Goal: Task Accomplishment & Management: Manage account settings

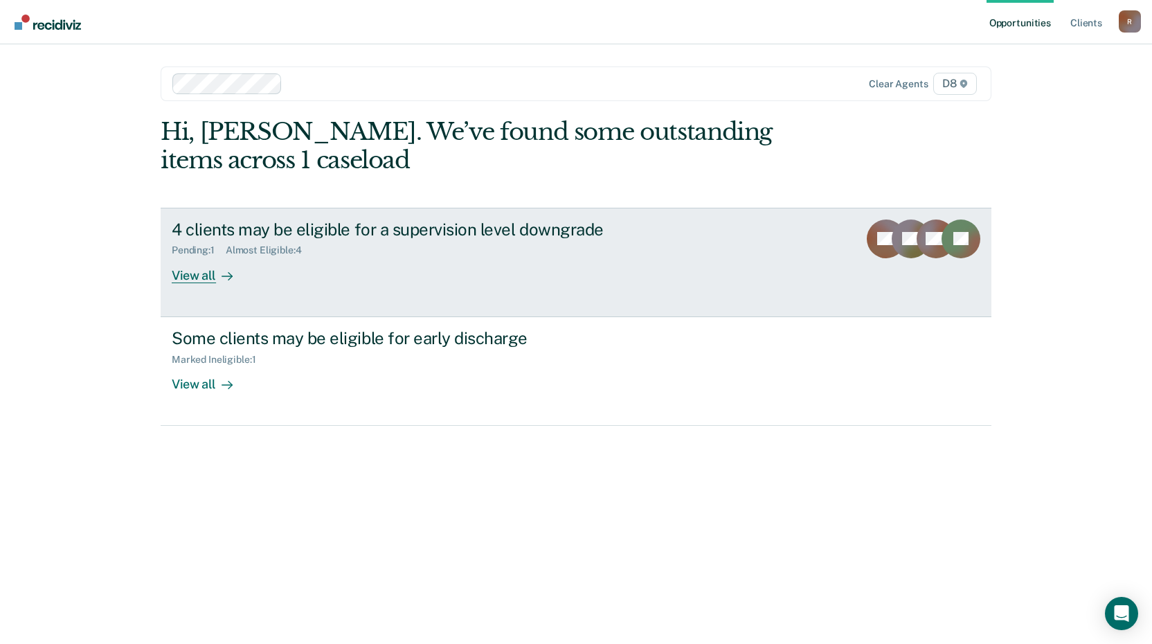
click at [179, 280] on div "View all" at bounding box center [211, 269] width 78 height 27
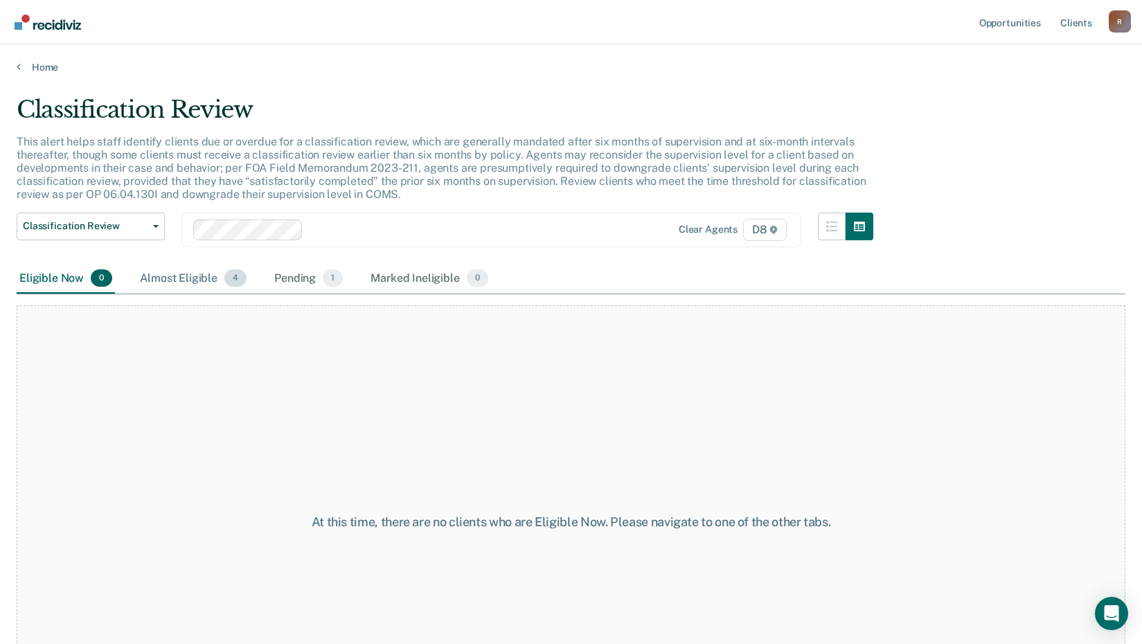
click at [174, 282] on div "Almost Eligible 4" at bounding box center [193, 279] width 112 height 30
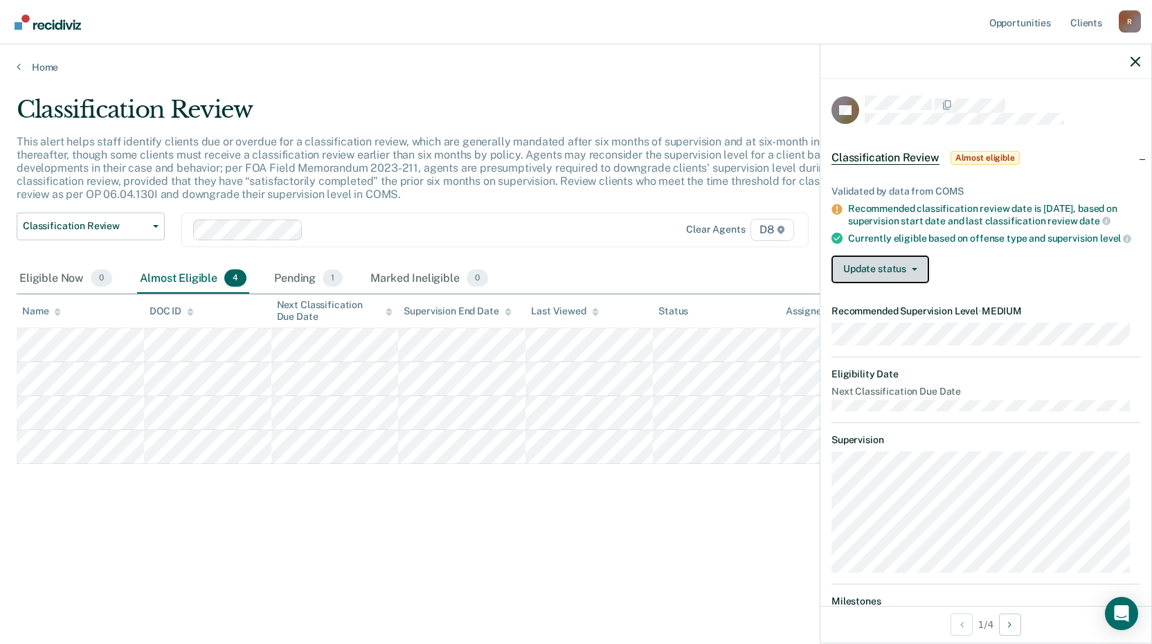
click at [894, 280] on button "Update status" at bounding box center [880, 269] width 98 height 28
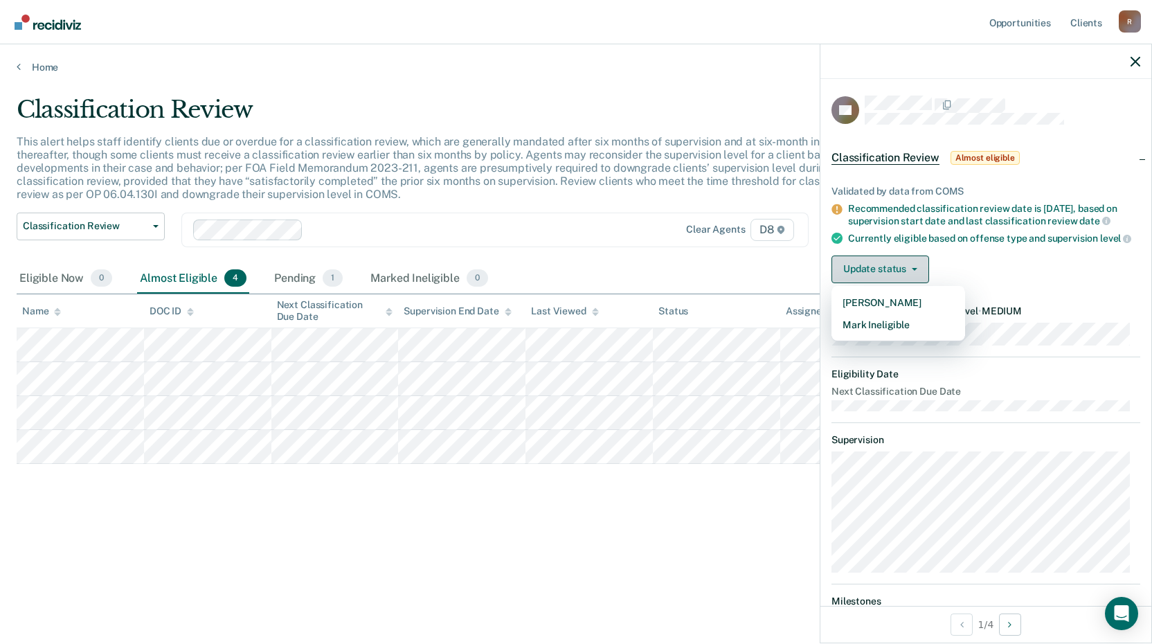
click at [895, 278] on button "Update status" at bounding box center [880, 269] width 98 height 28
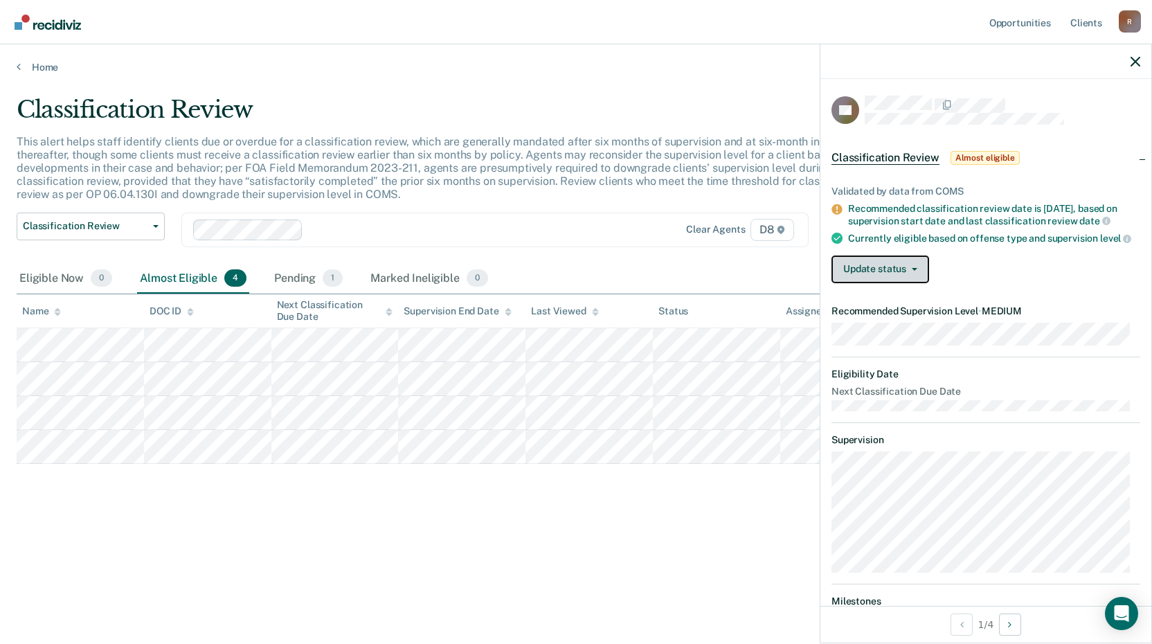
click at [907, 283] on button "Update status" at bounding box center [880, 269] width 98 height 28
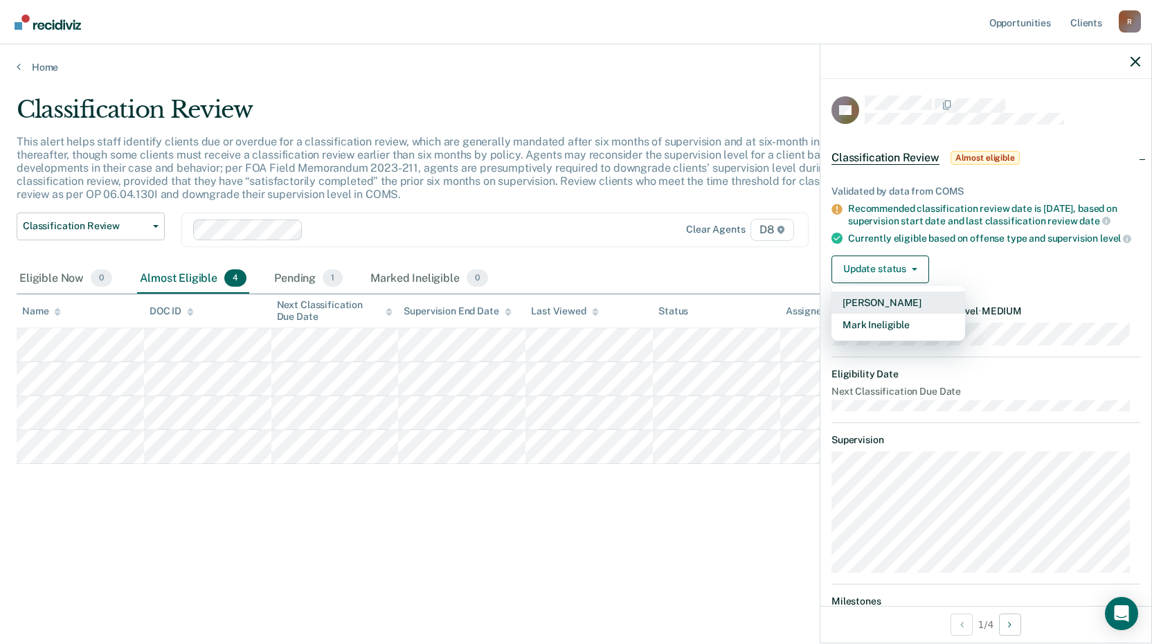
click at [904, 311] on button "[PERSON_NAME]" at bounding box center [898, 302] width 134 height 22
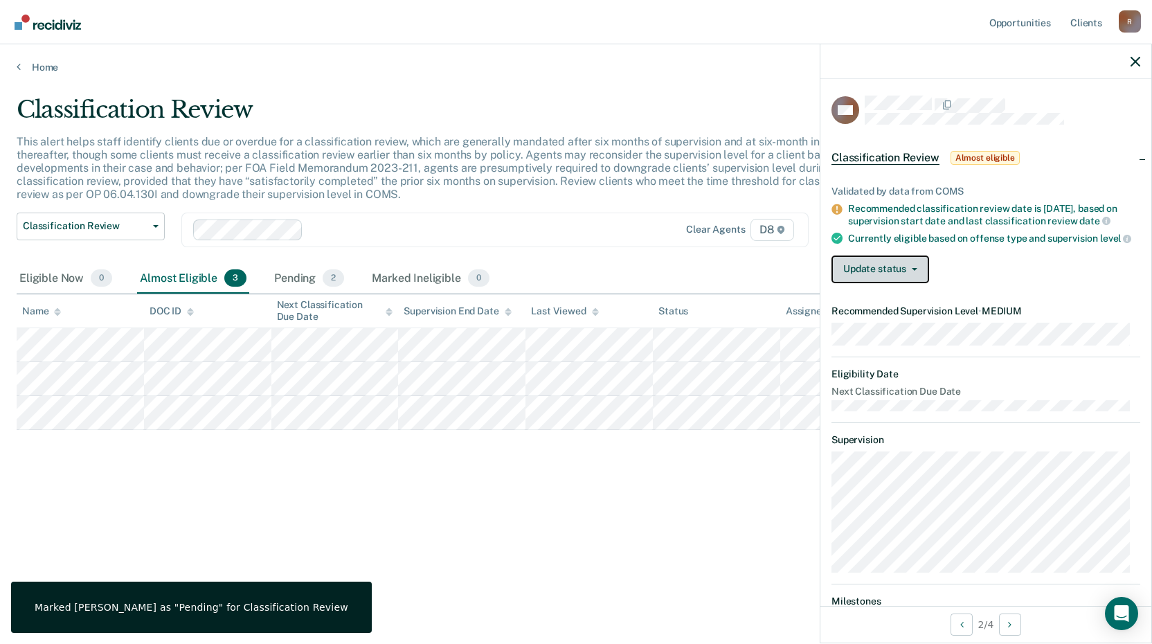
click at [895, 283] on button "Update status" at bounding box center [880, 269] width 98 height 28
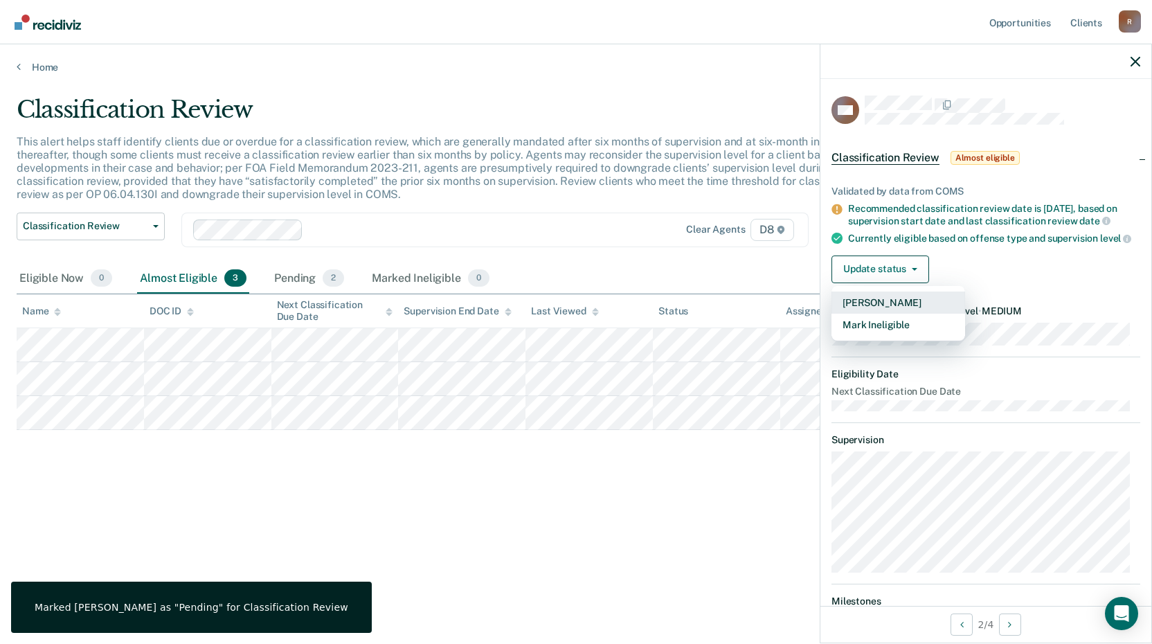
click at [892, 314] on button "[PERSON_NAME]" at bounding box center [898, 302] width 134 height 22
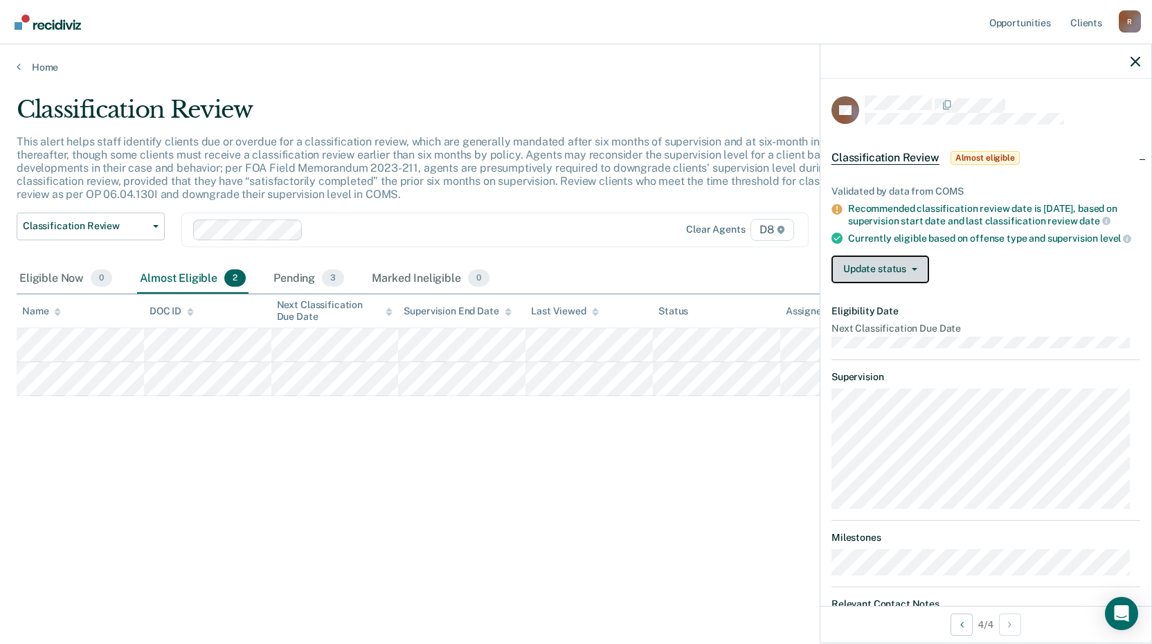
click at [906, 282] on button "Update status" at bounding box center [880, 269] width 98 height 28
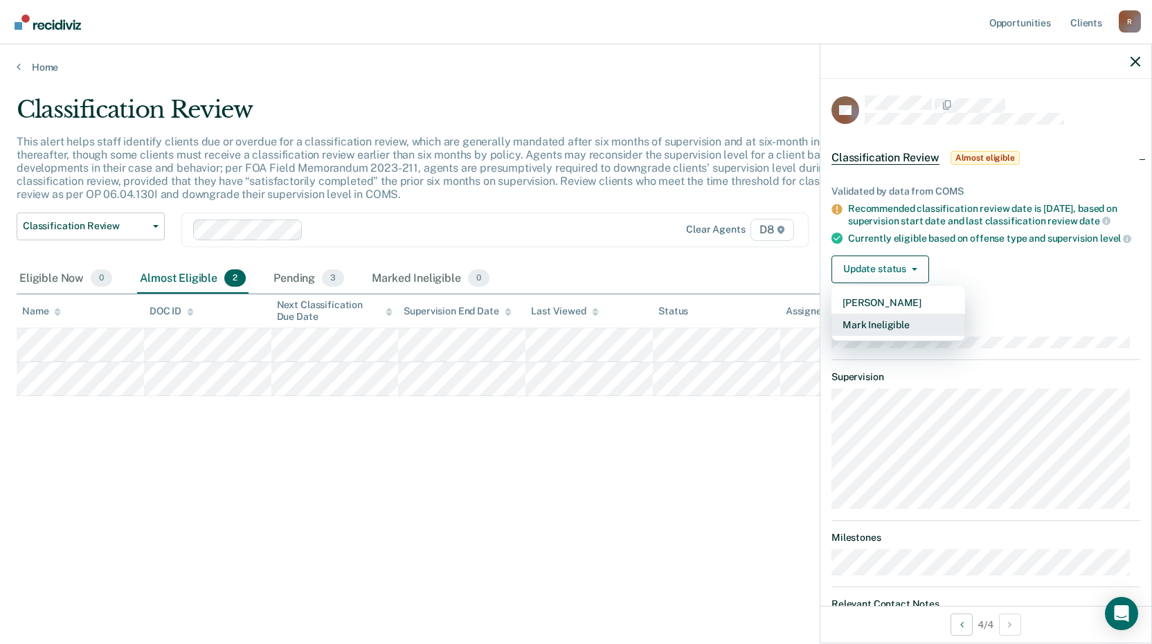
click at [881, 336] on button "Mark Ineligible" at bounding box center [898, 325] width 134 height 22
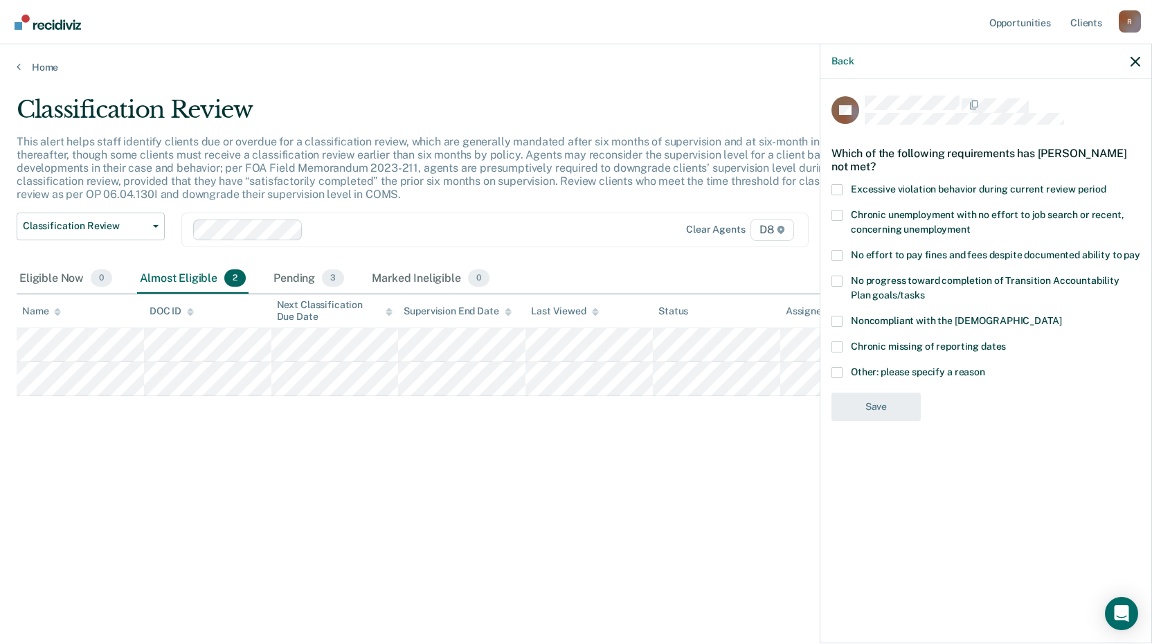
click at [838, 370] on span at bounding box center [836, 372] width 11 height 11
click at [985, 367] on input "Other: please specify a reason" at bounding box center [985, 367] width 0 height 0
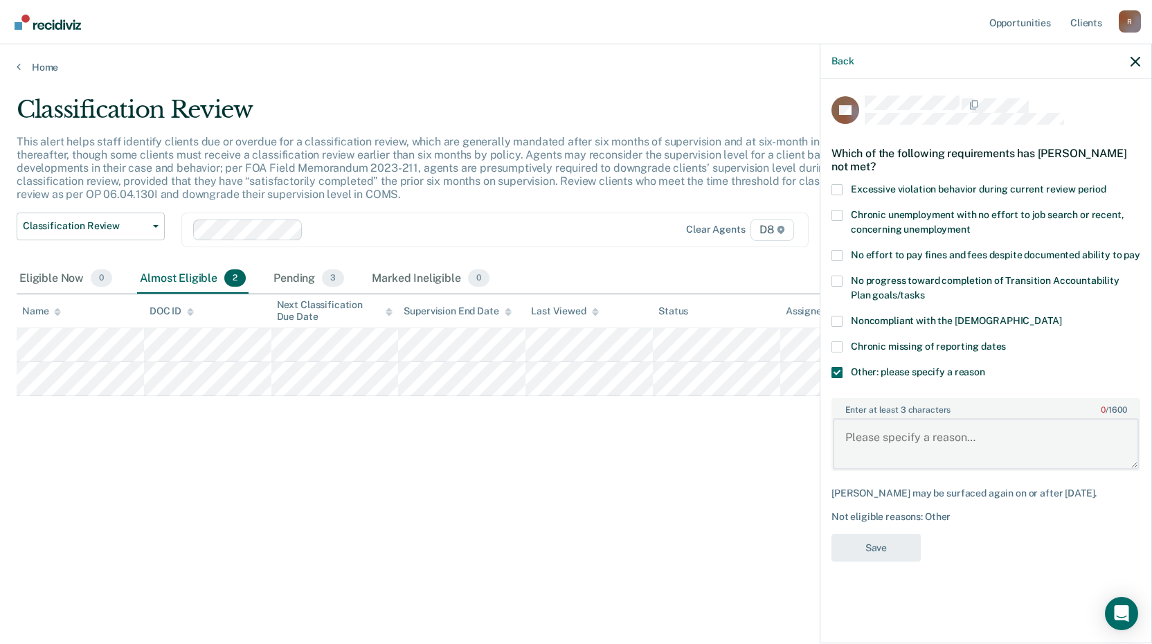
click at [878, 438] on textarea "Enter at least 3 characters 0 / 1600" at bounding box center [986, 443] width 306 height 51
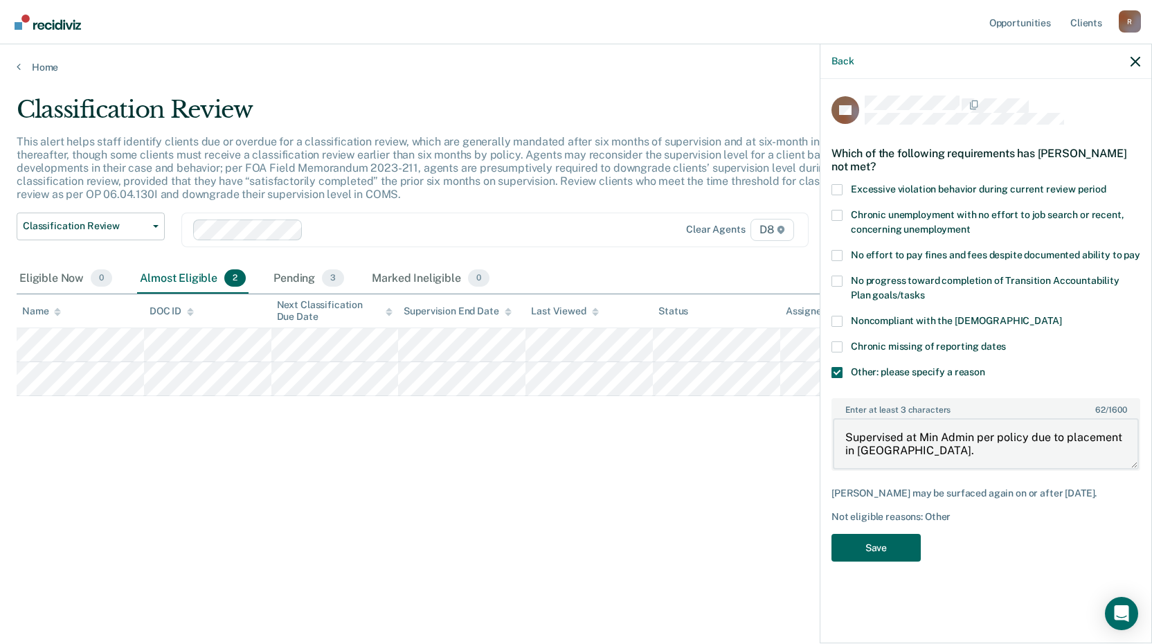
type textarea "Supervised at Min Admin per policy due to placement in [GEOGRAPHIC_DATA]."
click at [883, 549] on button "Save" at bounding box center [875, 548] width 89 height 28
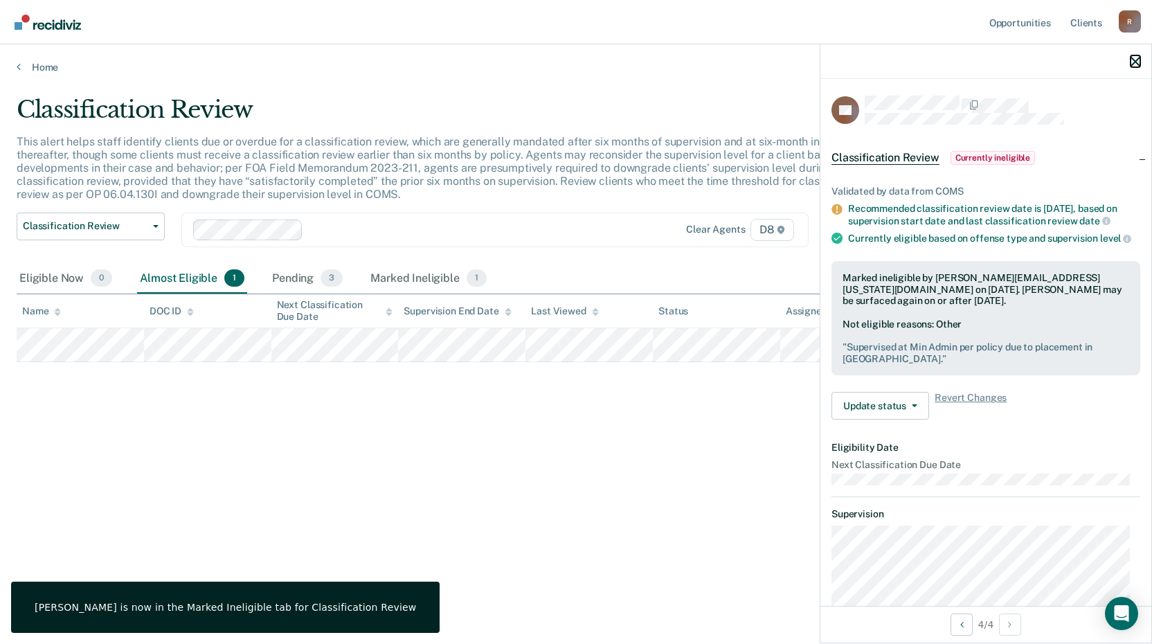
click at [1138, 60] on icon "button" at bounding box center [1136, 62] width 10 height 10
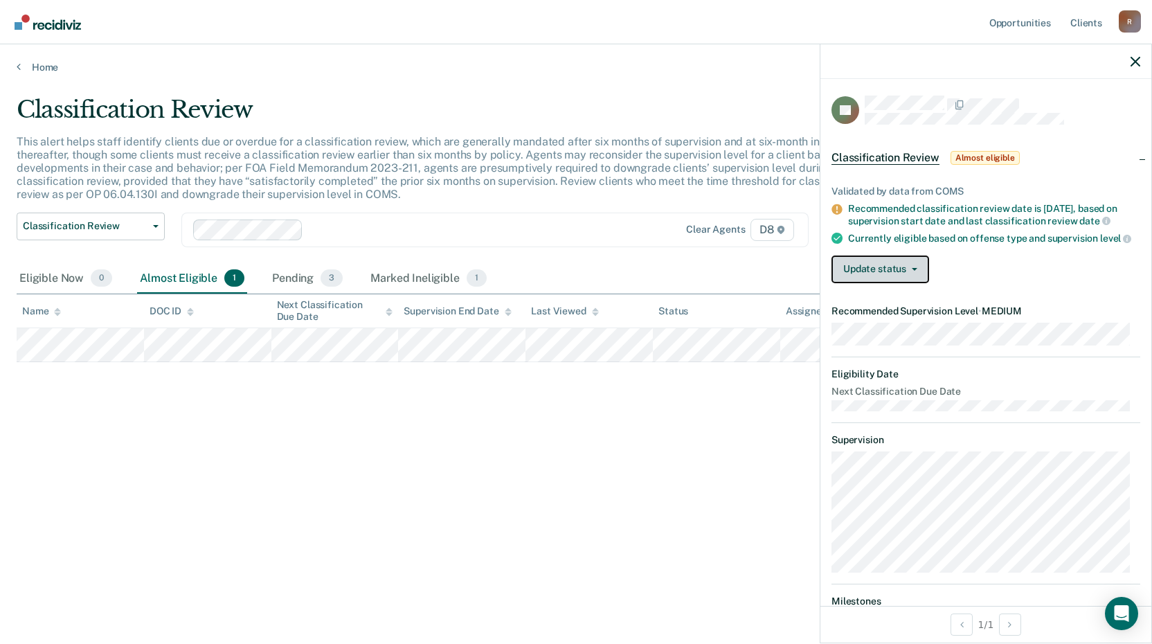
click at [894, 283] on button "Update status" at bounding box center [880, 269] width 98 height 28
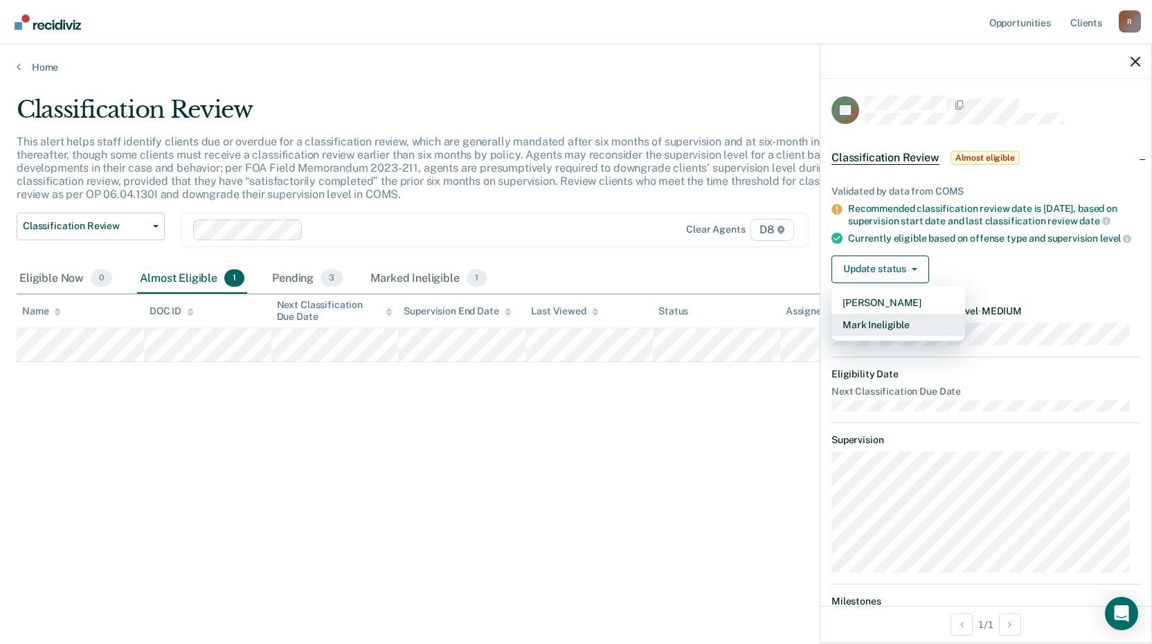
click at [887, 336] on button "Mark Ineligible" at bounding box center [898, 325] width 134 height 22
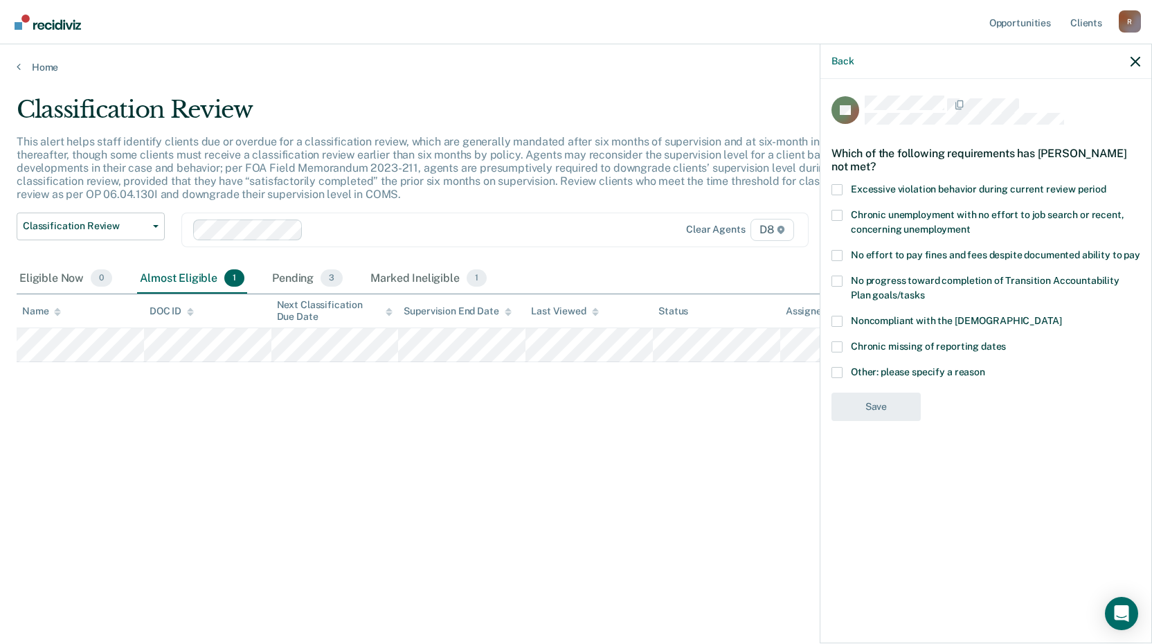
click at [840, 373] on span at bounding box center [836, 372] width 11 height 11
click at [985, 367] on input "Other: please specify a reason" at bounding box center [985, 367] width 0 height 0
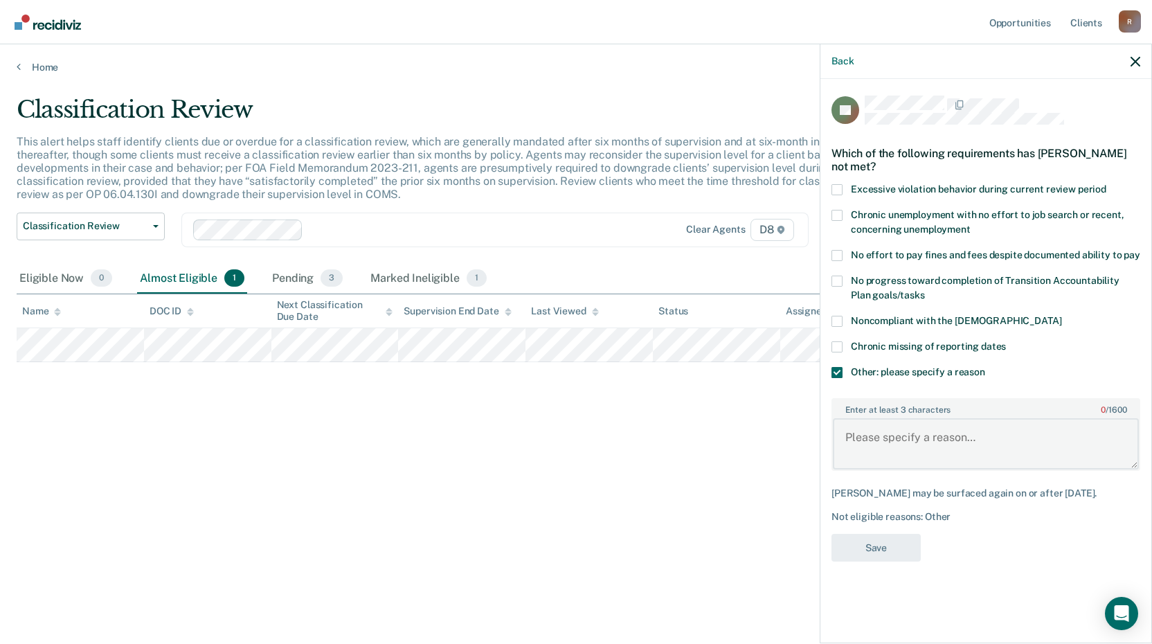
click at [863, 453] on textarea "Enter at least 3 characters 0 / 1600" at bounding box center [986, 443] width 306 height 51
type textarea "Supervisory approval to maintain supervision level."
click at [861, 552] on button "Save" at bounding box center [875, 548] width 89 height 28
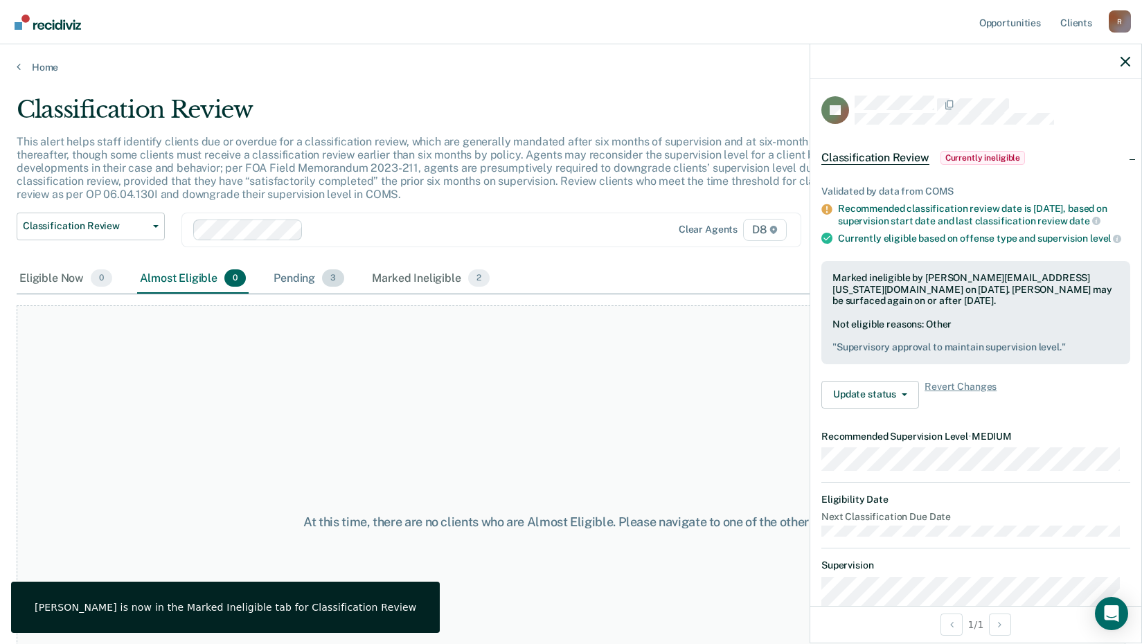
click at [296, 279] on div "Pending 3" at bounding box center [309, 279] width 76 height 30
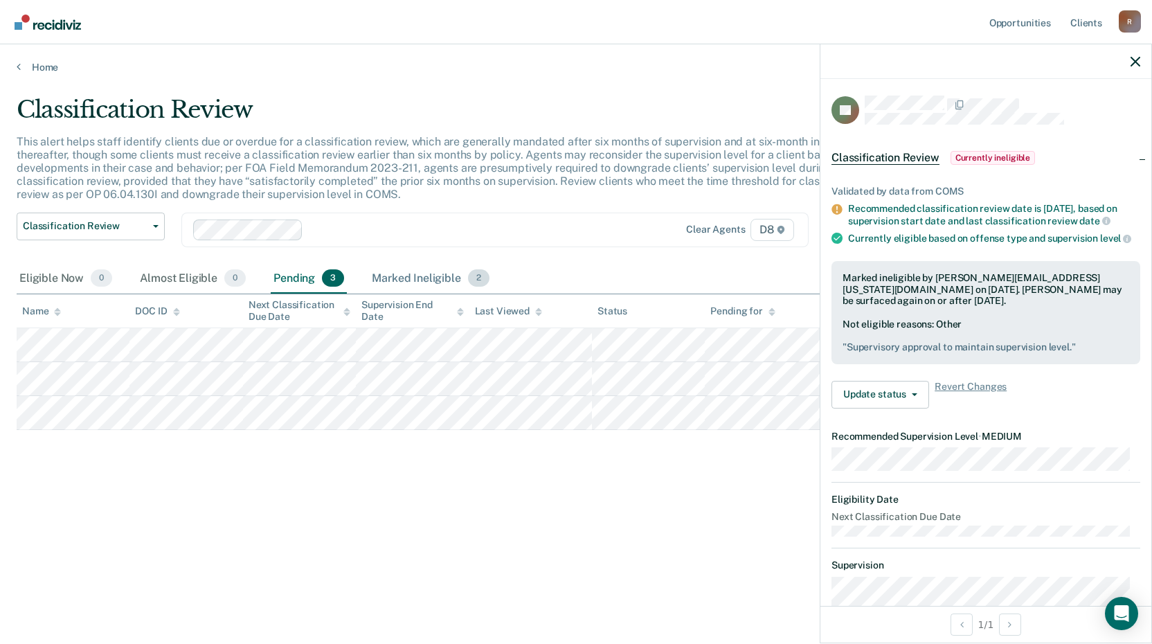
click at [402, 280] on div "Marked Ineligible 2" at bounding box center [430, 279] width 123 height 30
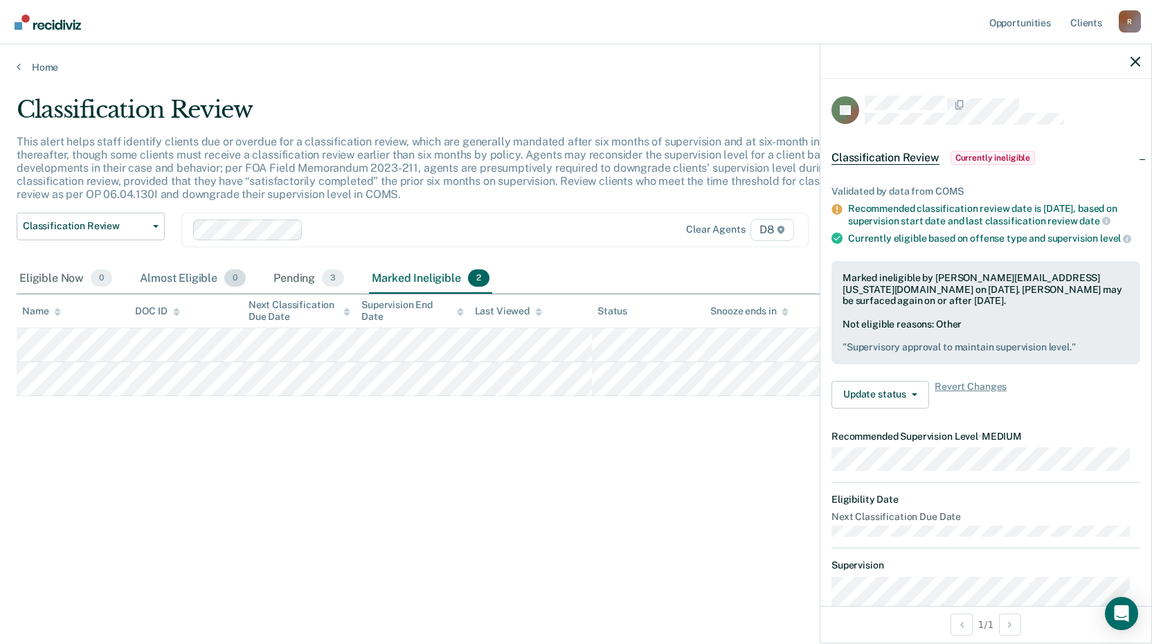
click at [170, 274] on div "Almost Eligible 0" at bounding box center [192, 279] width 111 height 30
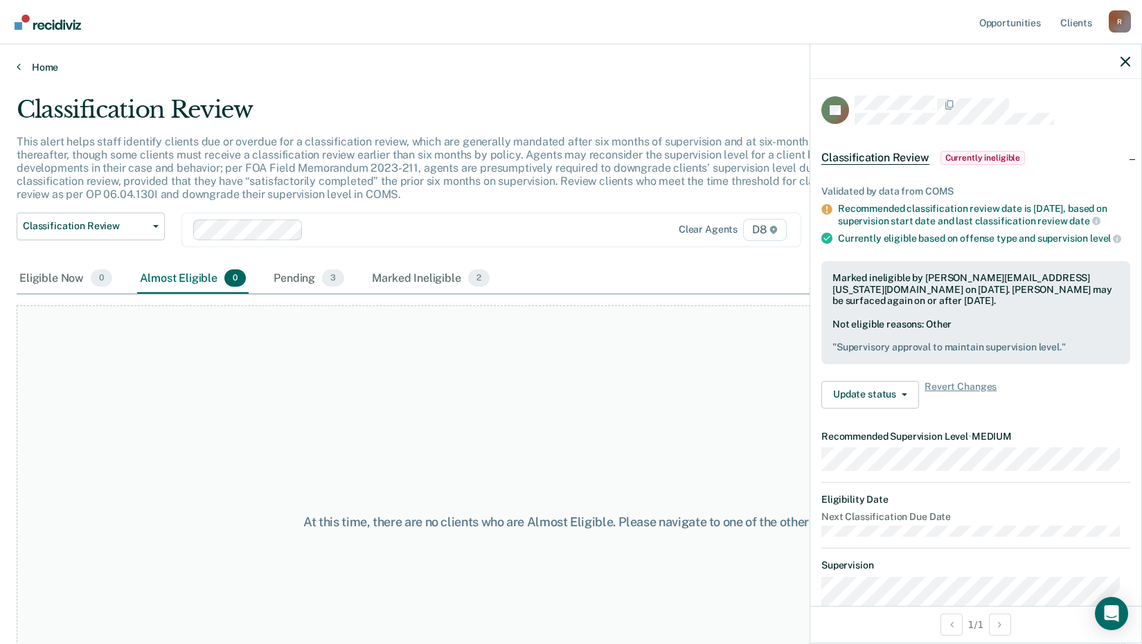
click at [42, 66] on link "Home" at bounding box center [571, 67] width 1108 height 12
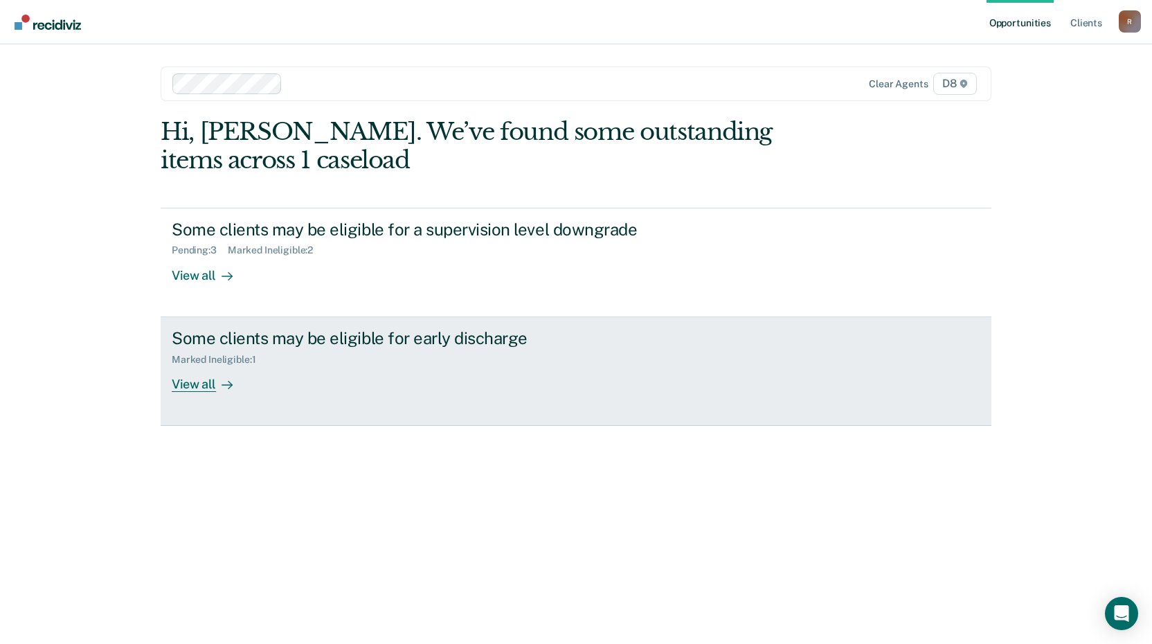
click at [200, 386] on div "View all" at bounding box center [211, 378] width 78 height 27
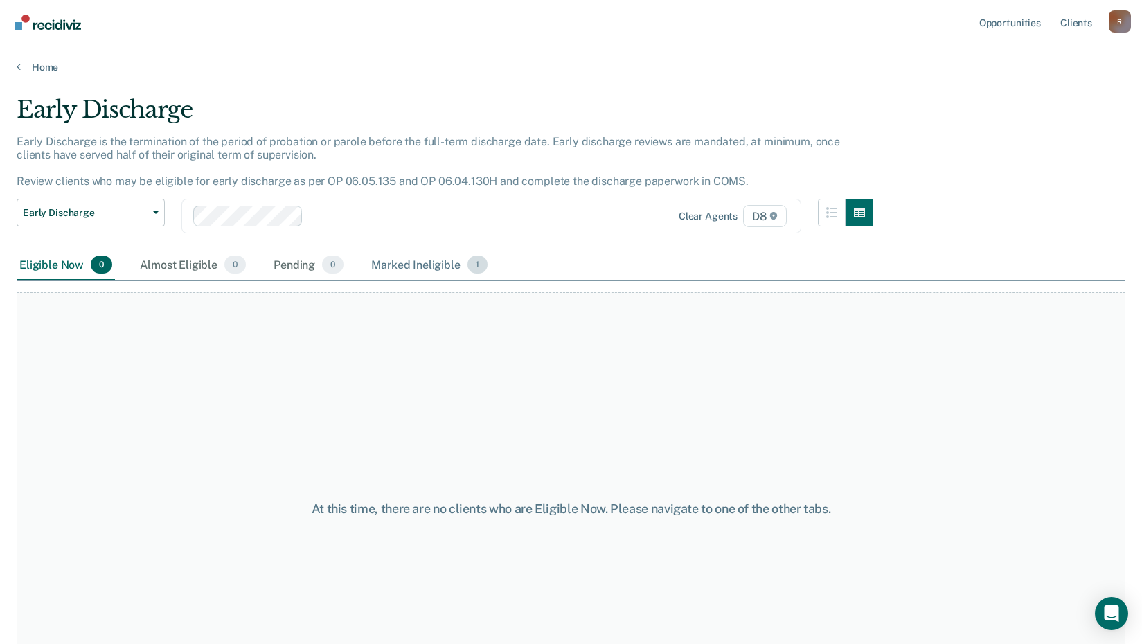
click at [424, 260] on div "Marked Ineligible 1" at bounding box center [429, 265] width 122 height 30
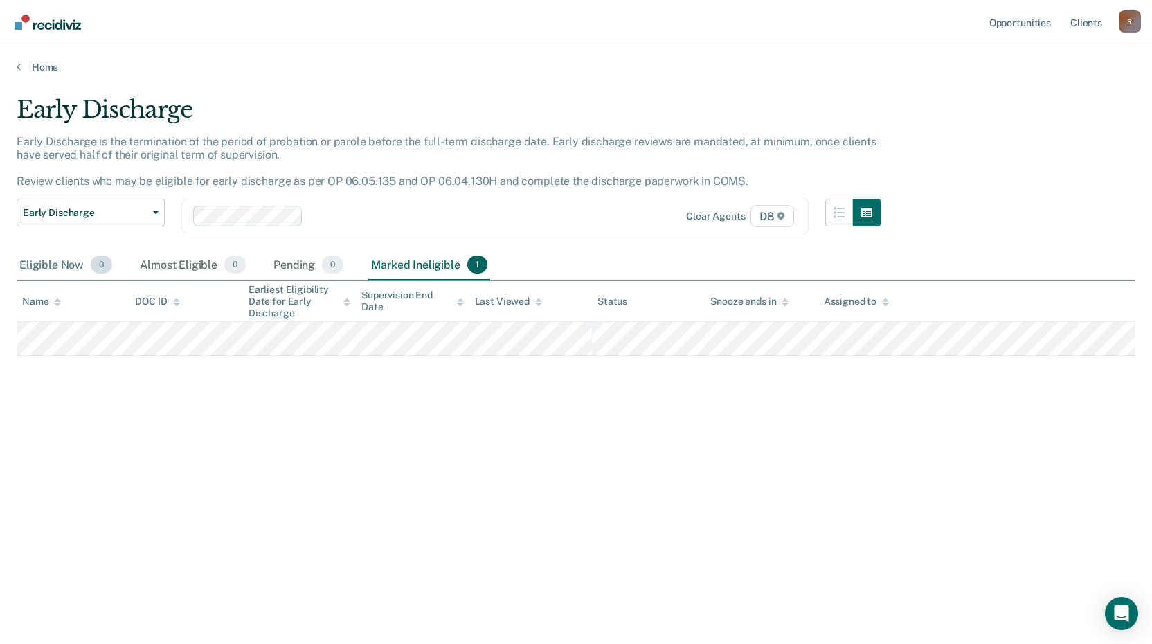
click at [51, 270] on div "Eligible Now 0" at bounding box center [66, 265] width 98 height 30
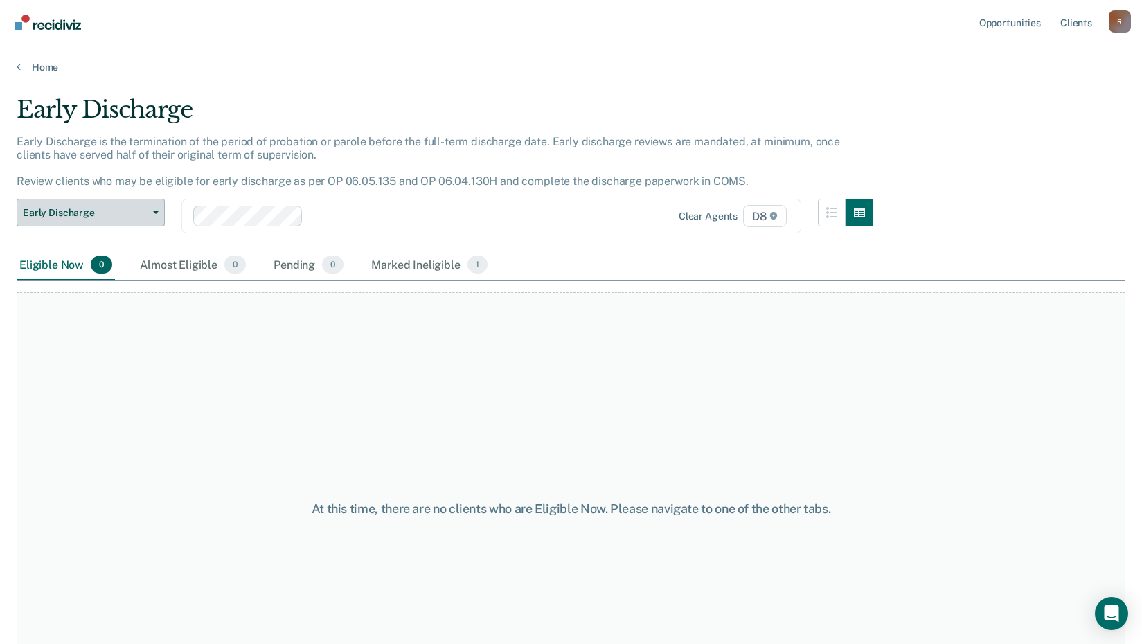
drag, startPoint x: 167, startPoint y: 210, endPoint x: 156, endPoint y: 210, distance: 11.1
click at [164, 210] on div "Early Discharge Classification Review Early Discharge Minimum Telephone Reporti…" at bounding box center [445, 224] width 856 height 51
click at [156, 210] on button "Early Discharge" at bounding box center [91, 213] width 148 height 28
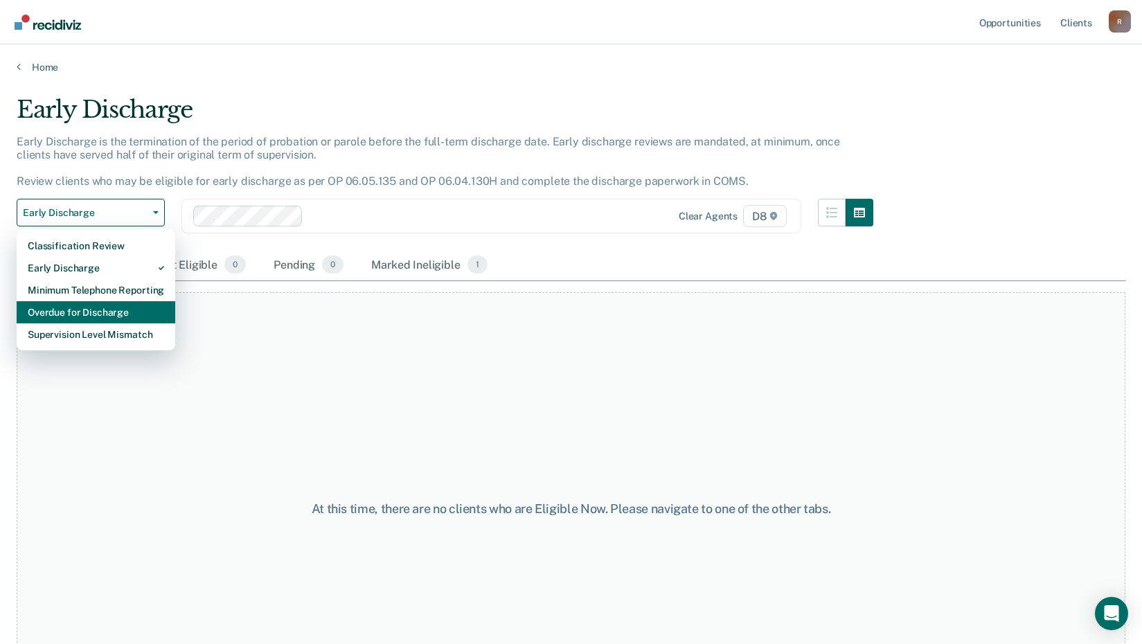
click at [127, 317] on div "Overdue for Discharge" at bounding box center [96, 312] width 136 height 22
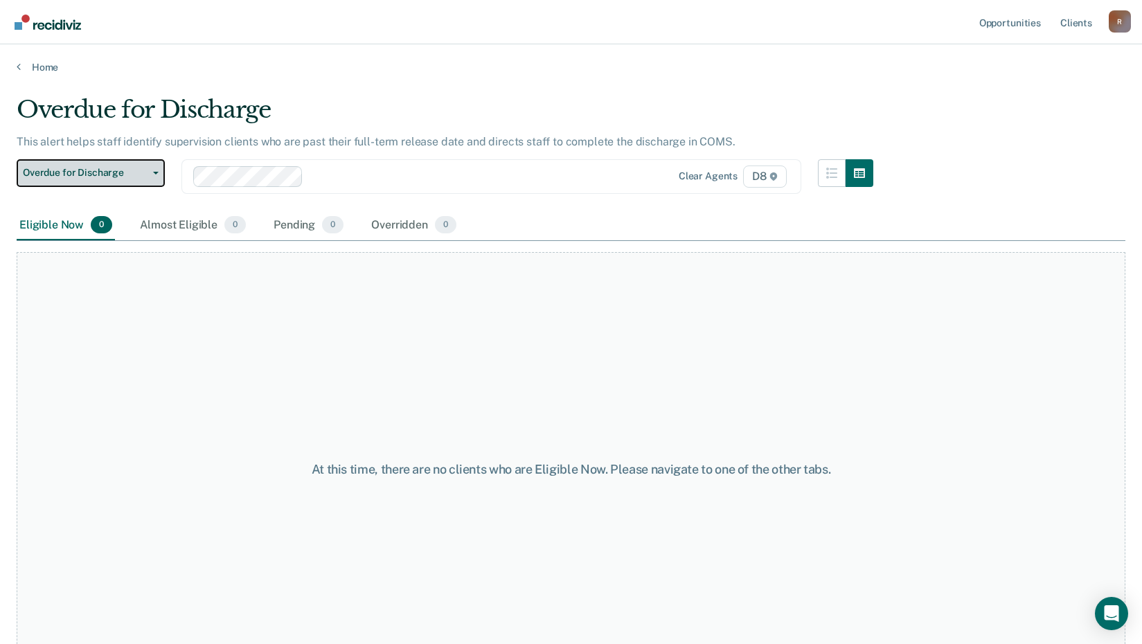
click at [154, 172] on icon "button" at bounding box center [156, 173] width 6 height 3
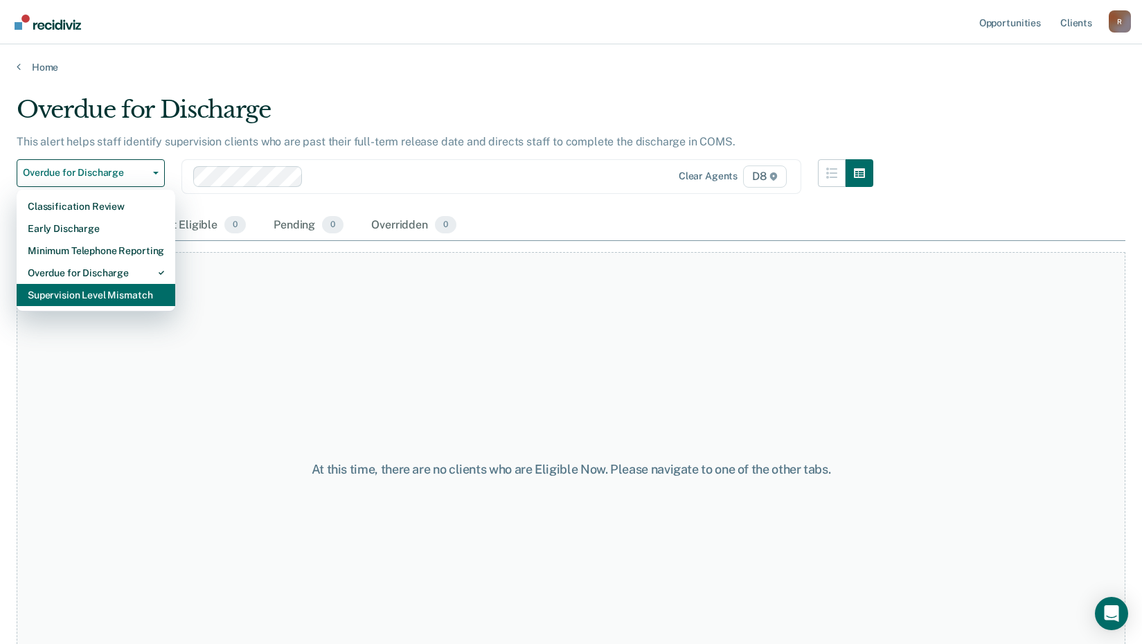
click at [114, 294] on div "Supervision Level Mismatch" at bounding box center [96, 295] width 136 height 22
